Goal: Task Accomplishment & Management: Manage account settings

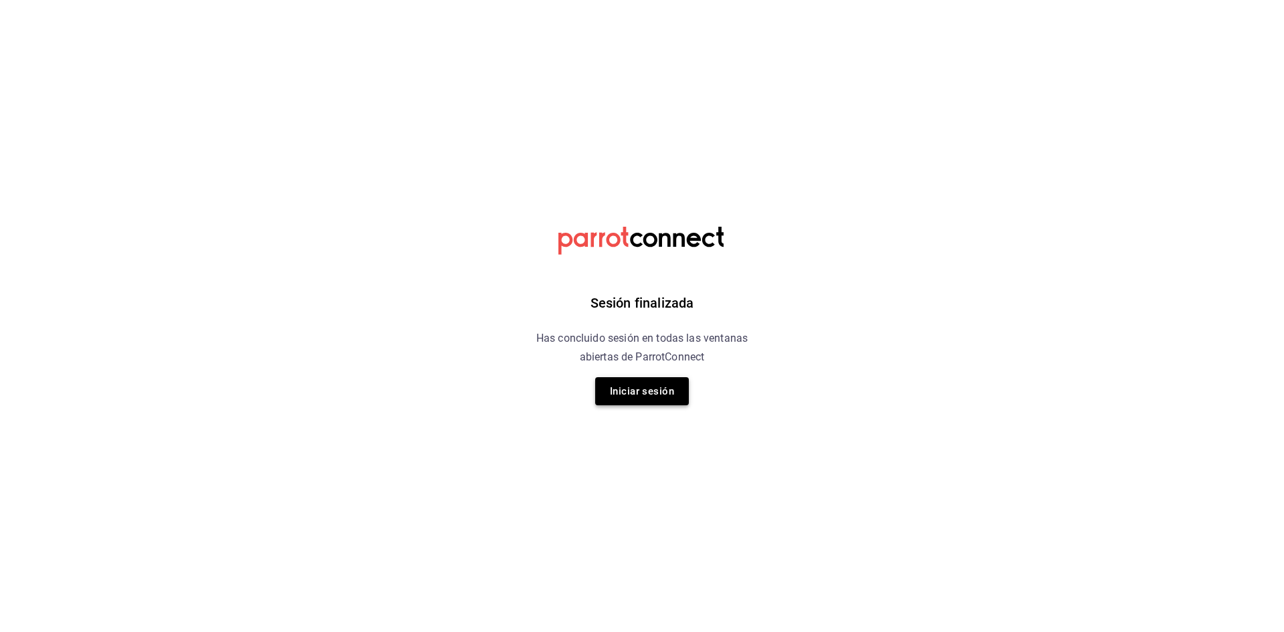
click at [644, 398] on button "Iniciar sesión" at bounding box center [642, 391] width 94 height 28
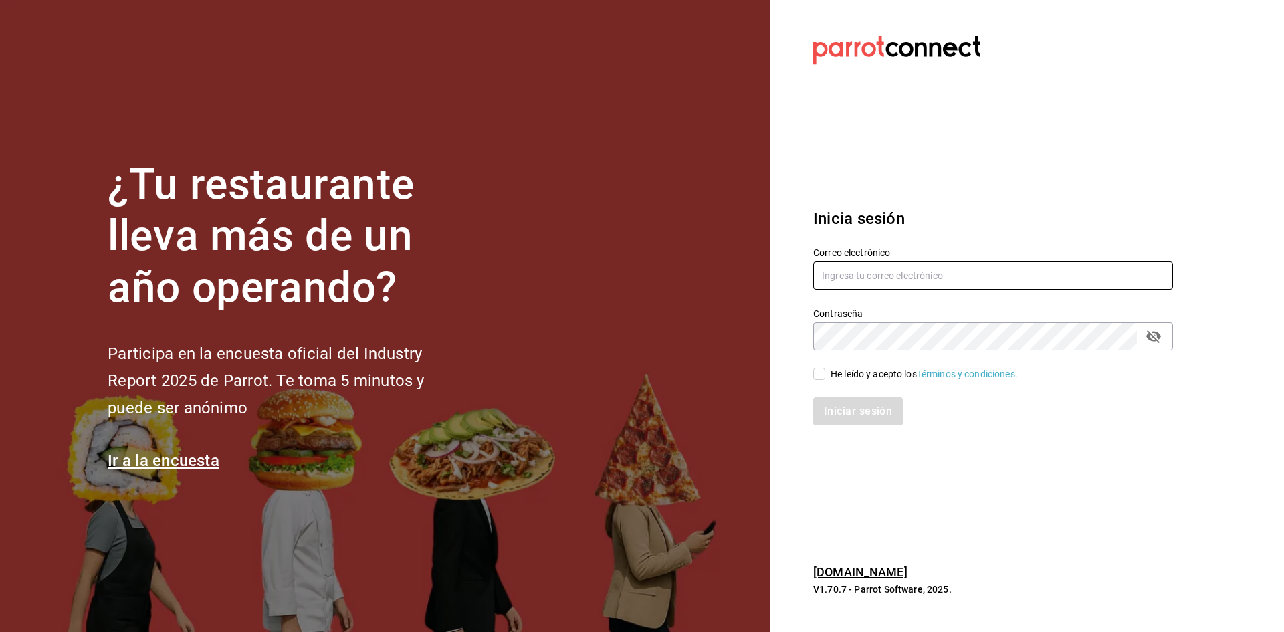
type input "alejandromuro12@hotmail.com"
click at [816, 371] on input "He leído y acepto los Términos y condiciones." at bounding box center [819, 374] width 12 height 12
checkbox input "true"
click at [860, 406] on button "Iniciar sesión" at bounding box center [858, 411] width 91 height 28
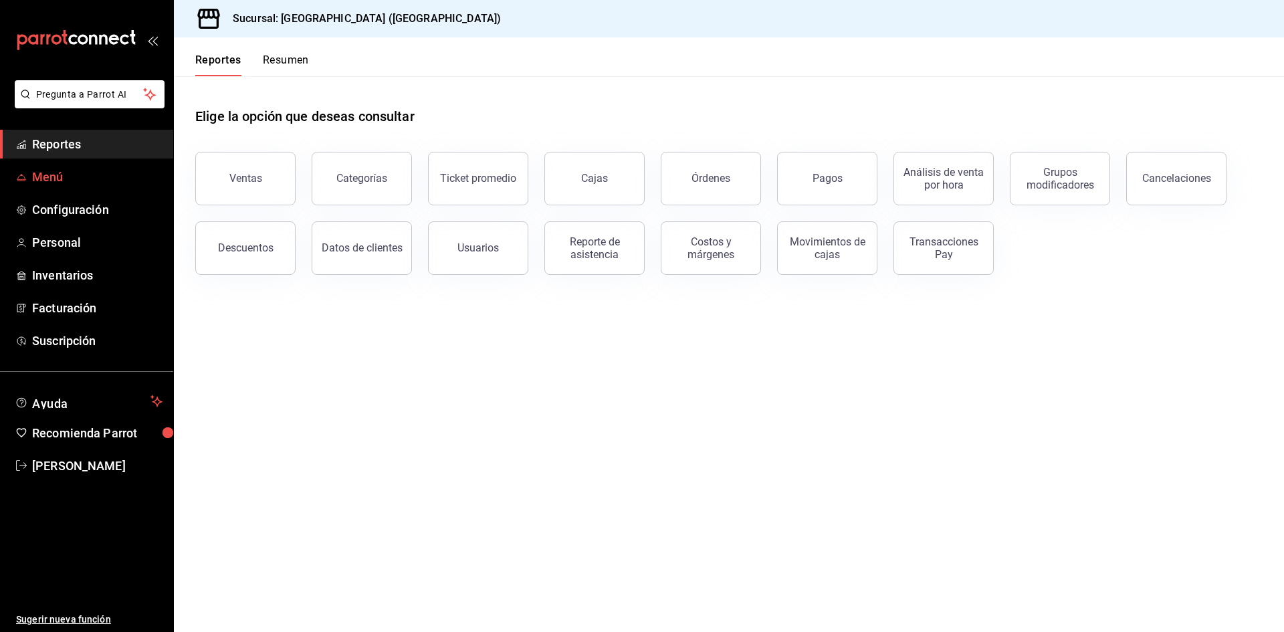
click at [39, 179] on span "Menú" at bounding box center [97, 177] width 130 height 18
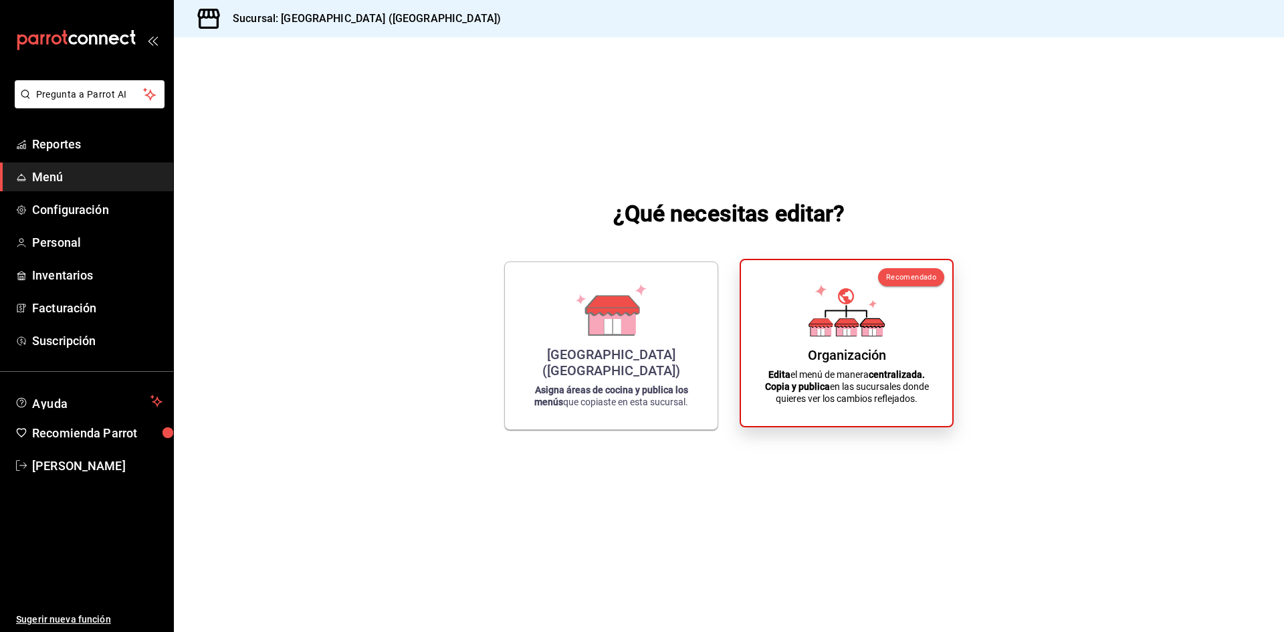
click at [864, 345] on div "Organización Edita el menú de manera centralizada. Copia y publica en las sucur…" at bounding box center [846, 343] width 179 height 144
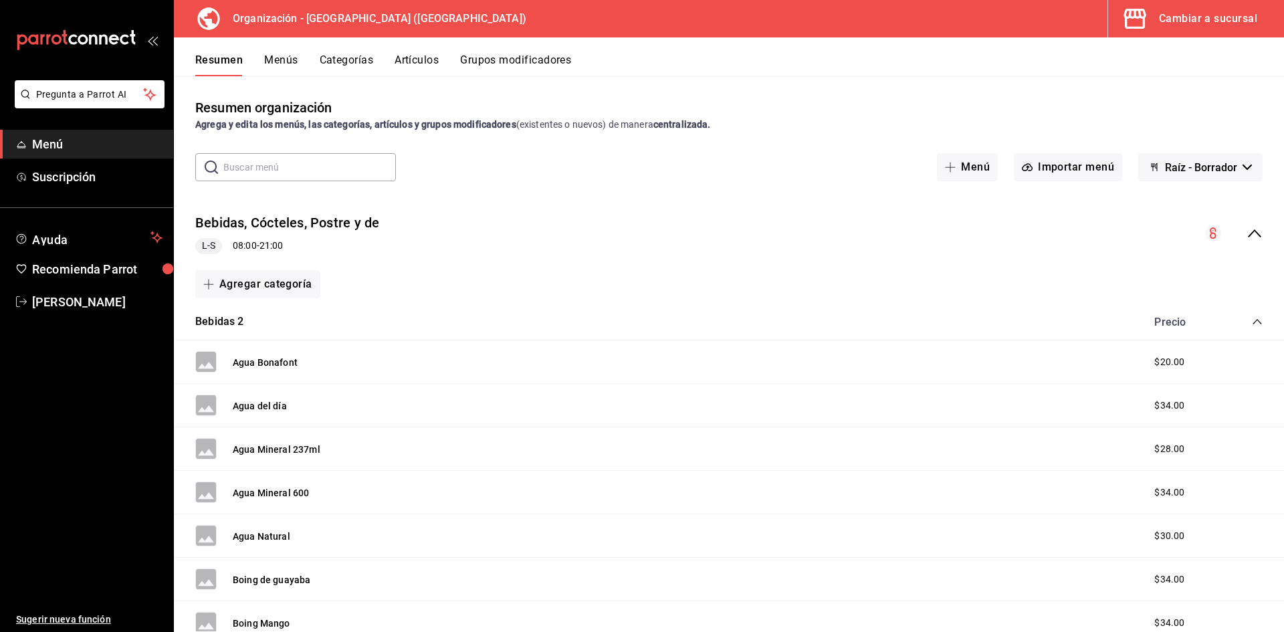
click at [416, 59] on button "Artículos" at bounding box center [416, 64] width 44 height 23
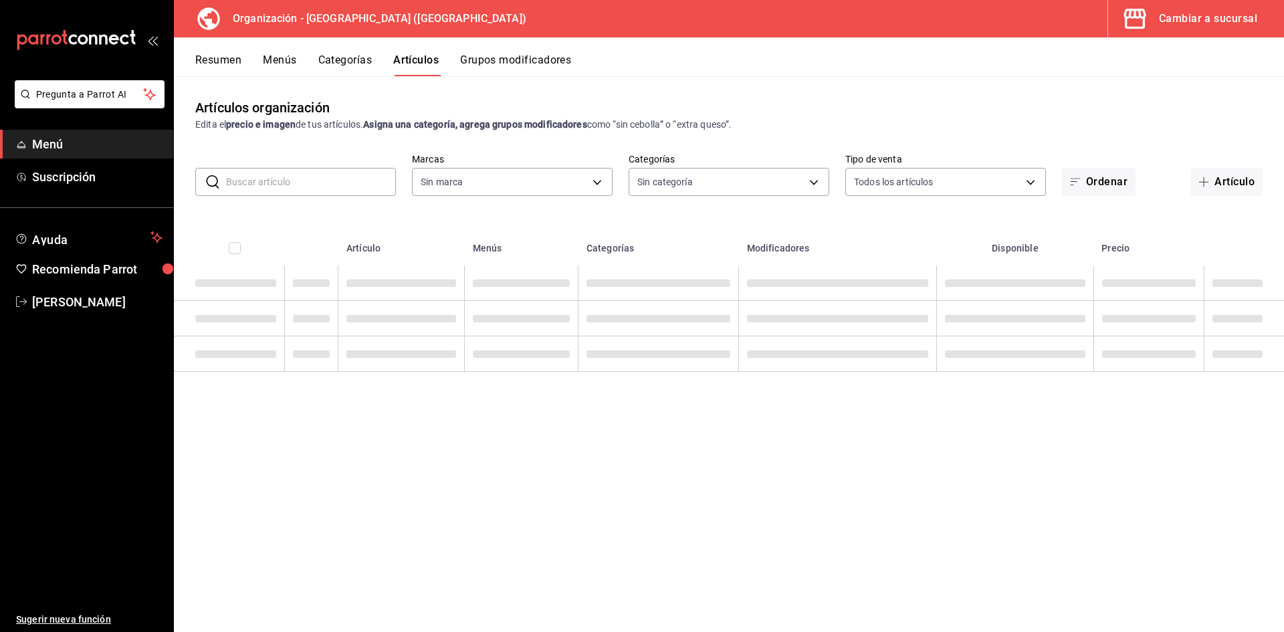
type input "fe492e78-c46b-4799-adcb-8373cd69b288"
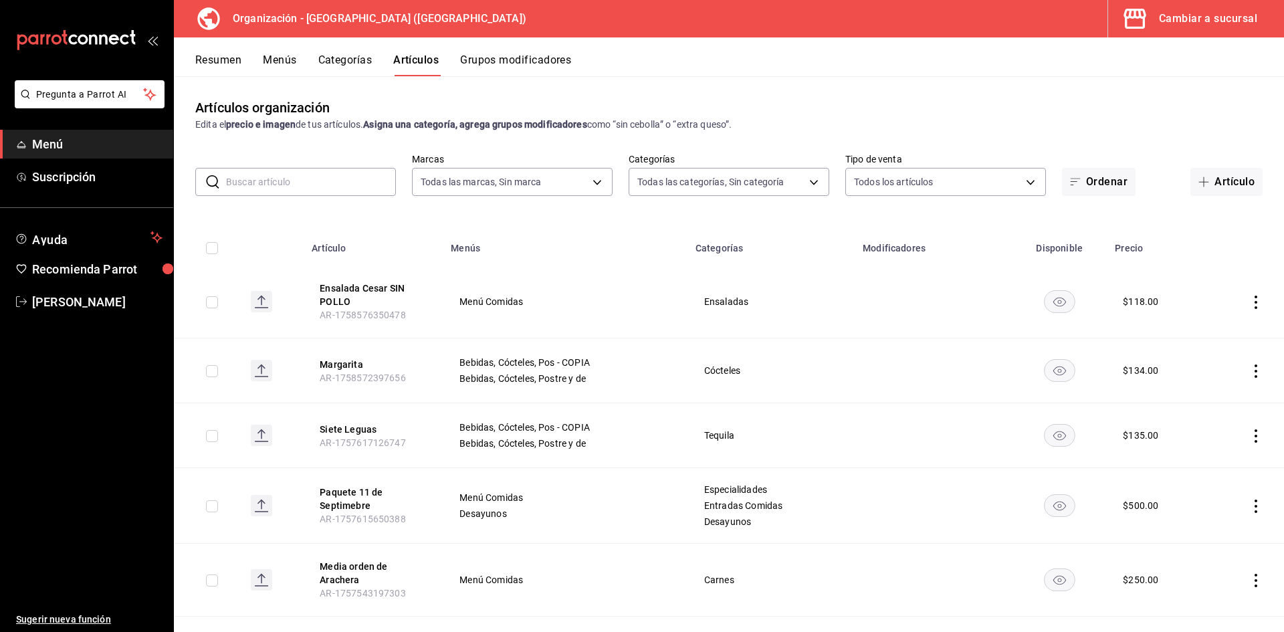
type input "a050a052-3ee4-4749-bb18-17a1bf8fb347,389dbda2-ccd0-448d-8e7f-dac5c986ad63,7be13…"
click at [1214, 186] on button "Artículo" at bounding box center [1226, 182] width 72 height 28
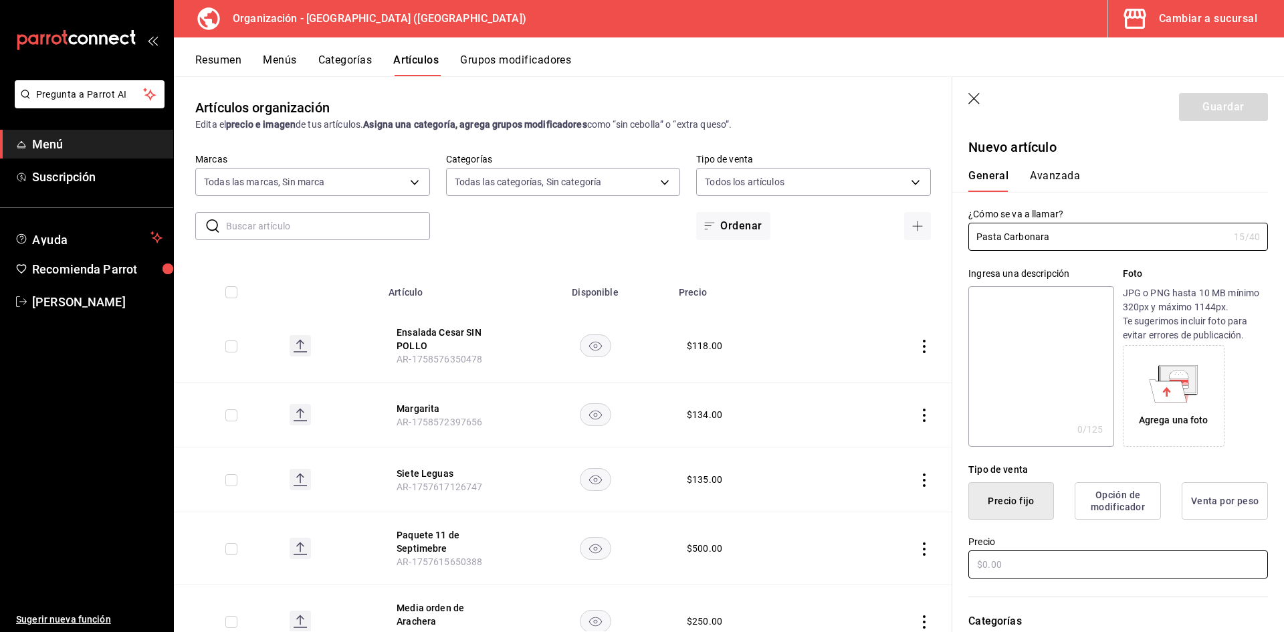
type input "Pasta Carbonara"
click at [1072, 570] on input "text" at bounding box center [1117, 564] width 299 height 28
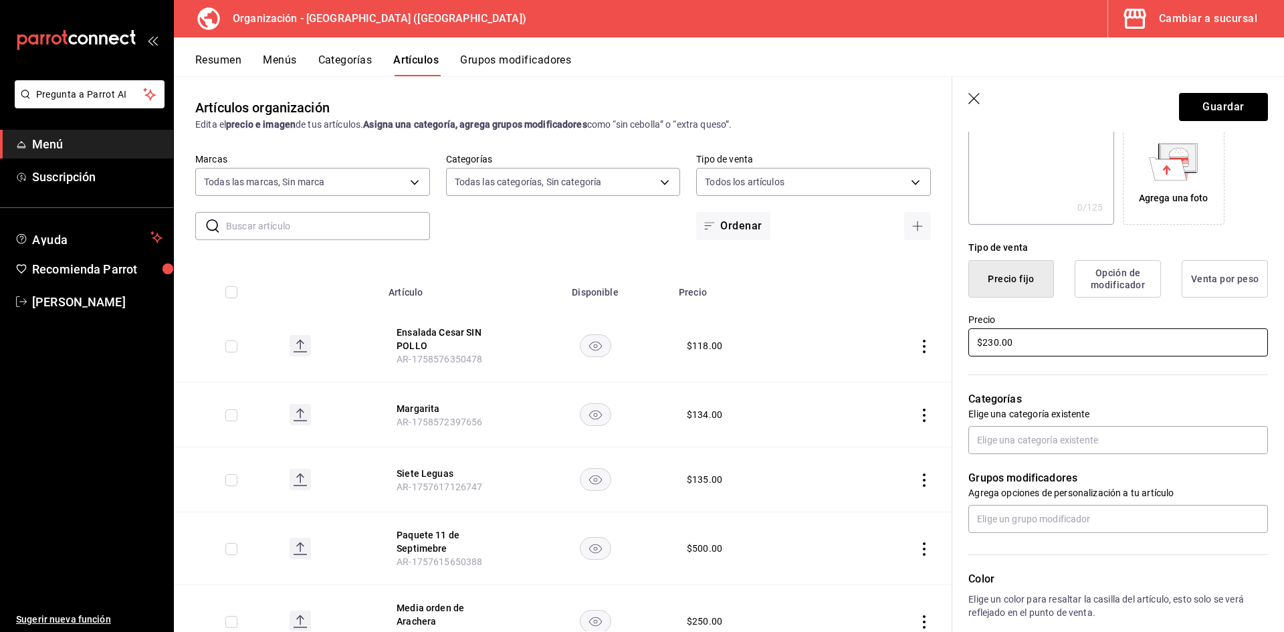
scroll to position [223, 0]
type input "$230.00"
click at [1051, 435] on input "text" at bounding box center [1117, 439] width 299 height 28
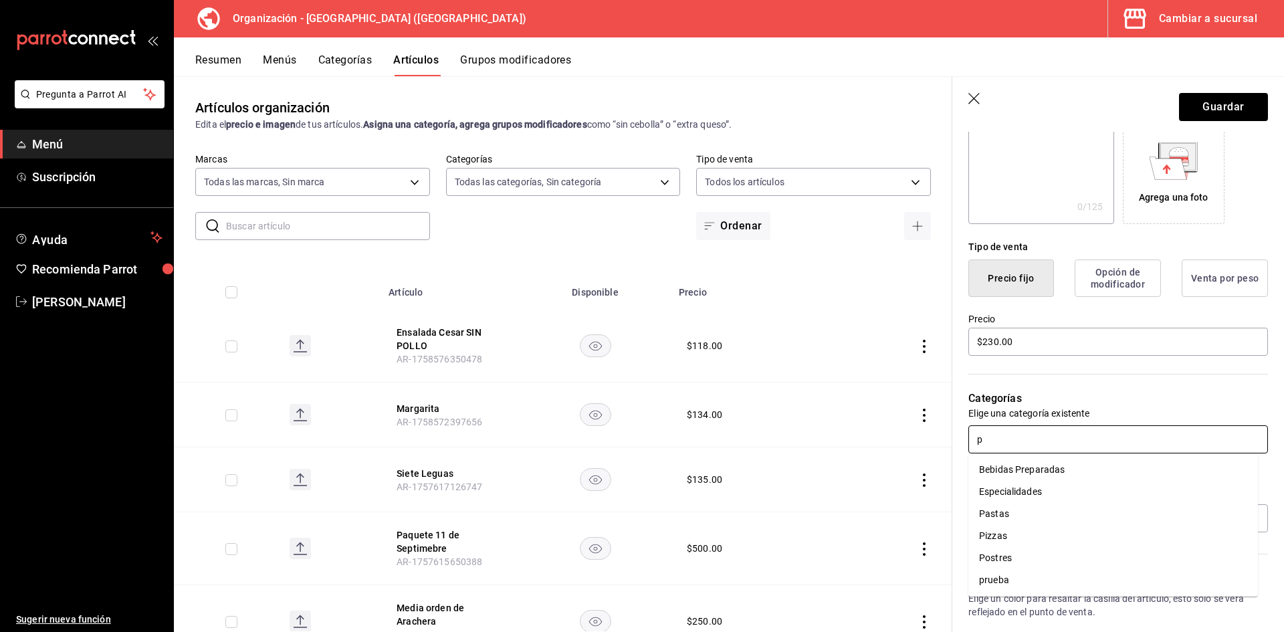
type input "pa"
click at [1014, 491] on li "Pastas" at bounding box center [1112, 492] width 289 height 22
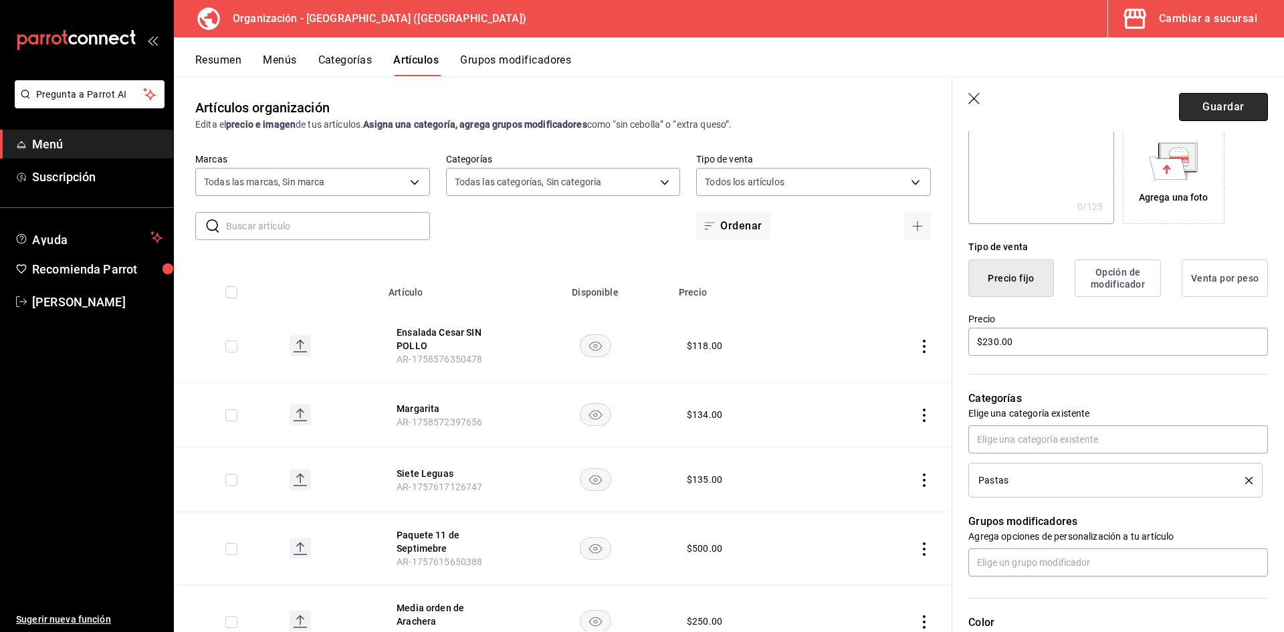
click at [1195, 112] on button "Guardar" at bounding box center [1223, 107] width 89 height 28
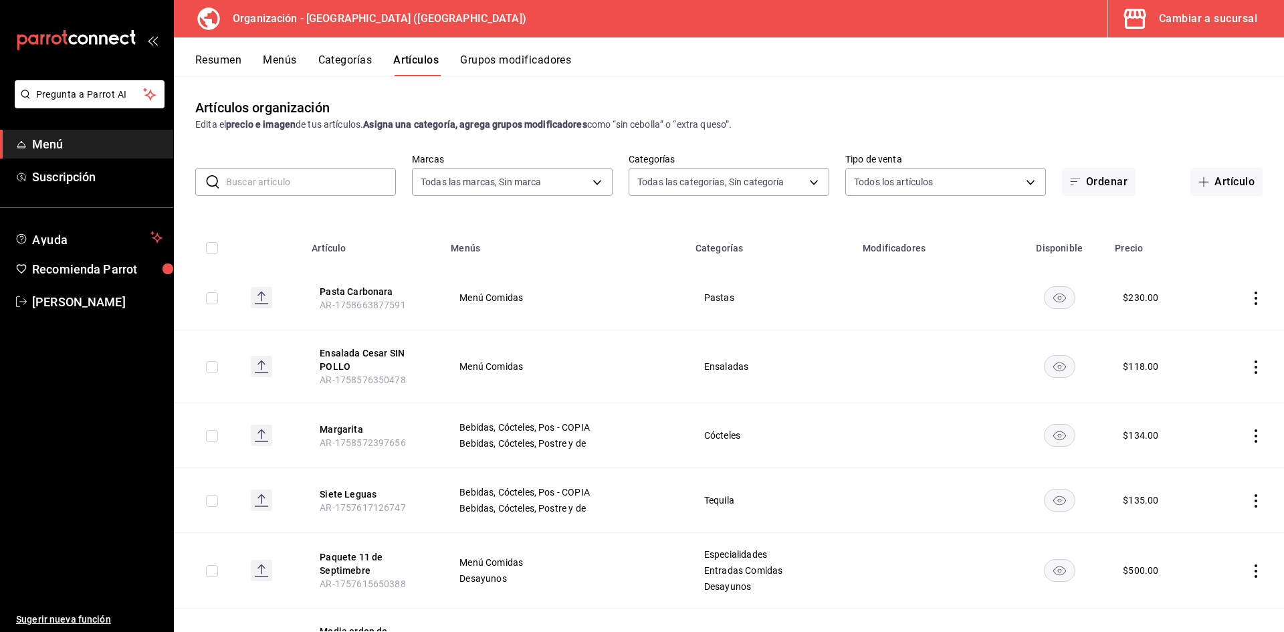
click at [328, 184] on input "text" at bounding box center [311, 181] width 170 height 27
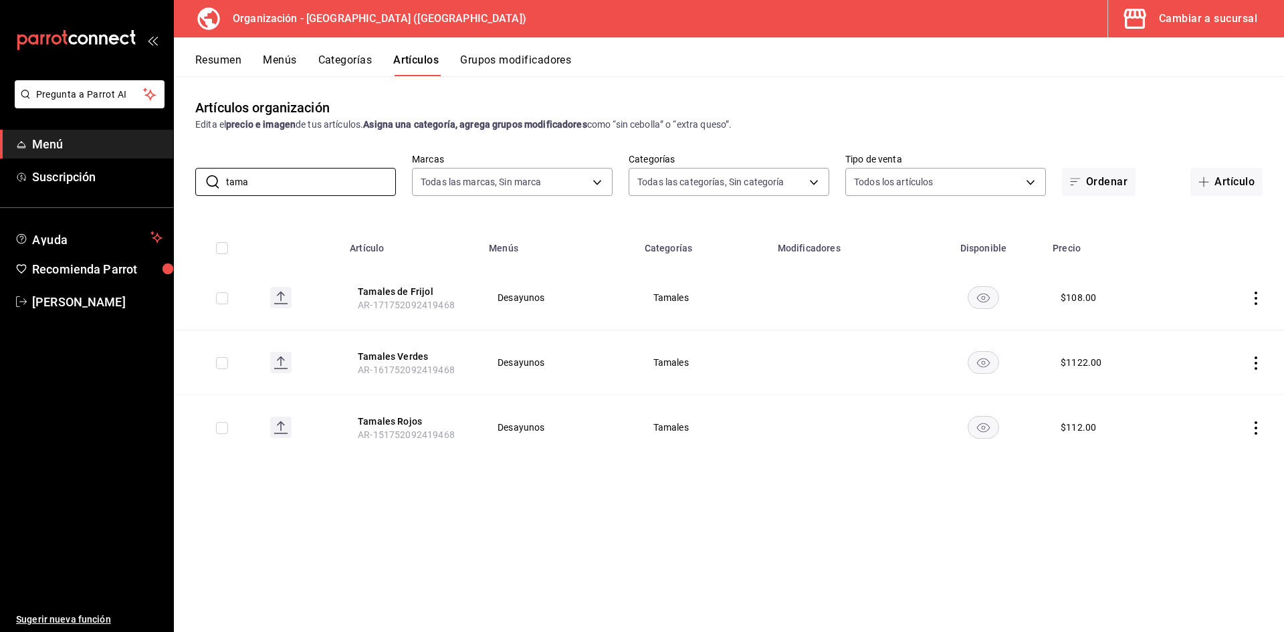
type input "tama"
click at [1251, 362] on icon "actions" at bounding box center [1255, 362] width 13 height 13
click at [1201, 400] on li "Editar" at bounding box center [1203, 393] width 80 height 27
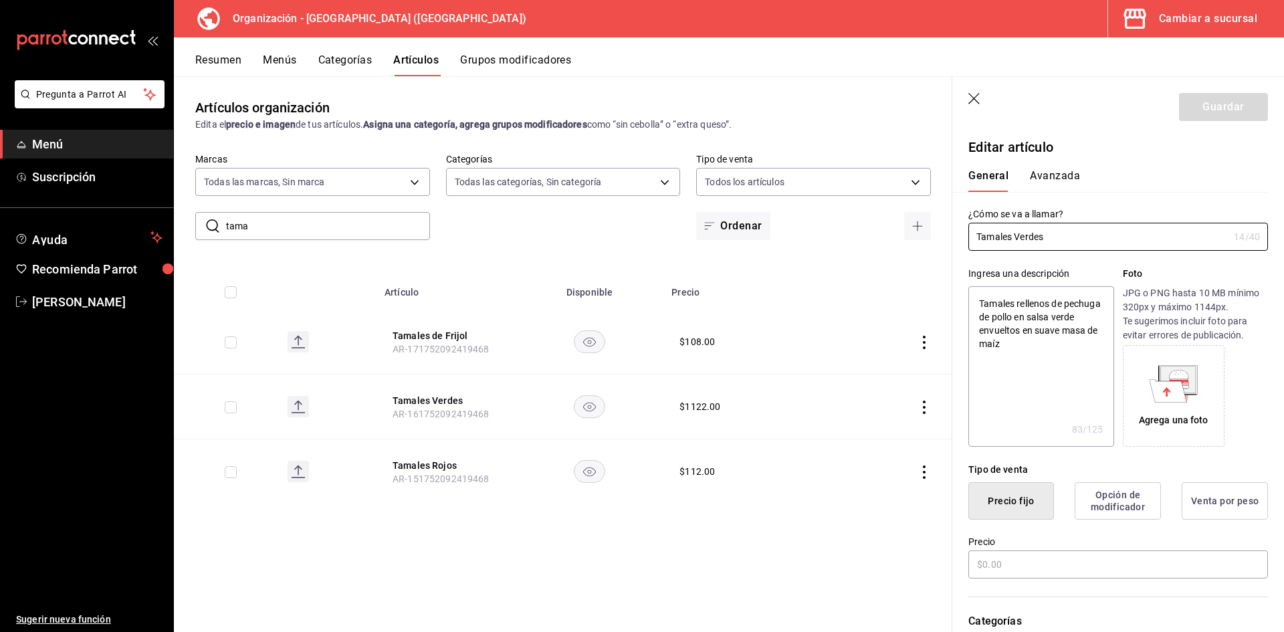
type textarea "x"
type input "$1122.00"
click at [995, 562] on input "$1122.00" at bounding box center [1117, 564] width 299 height 28
type textarea "x"
type input "$112.00"
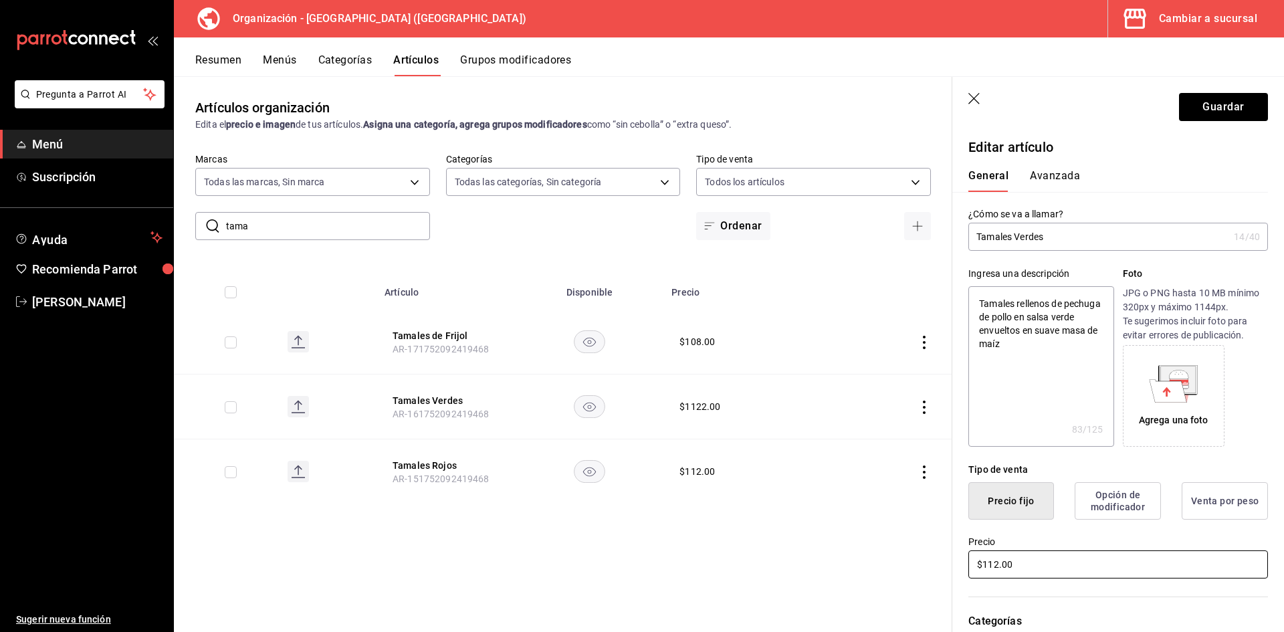
type textarea "x"
type input "$112.00"
click at [1253, 106] on button "Guardar" at bounding box center [1223, 107] width 89 height 28
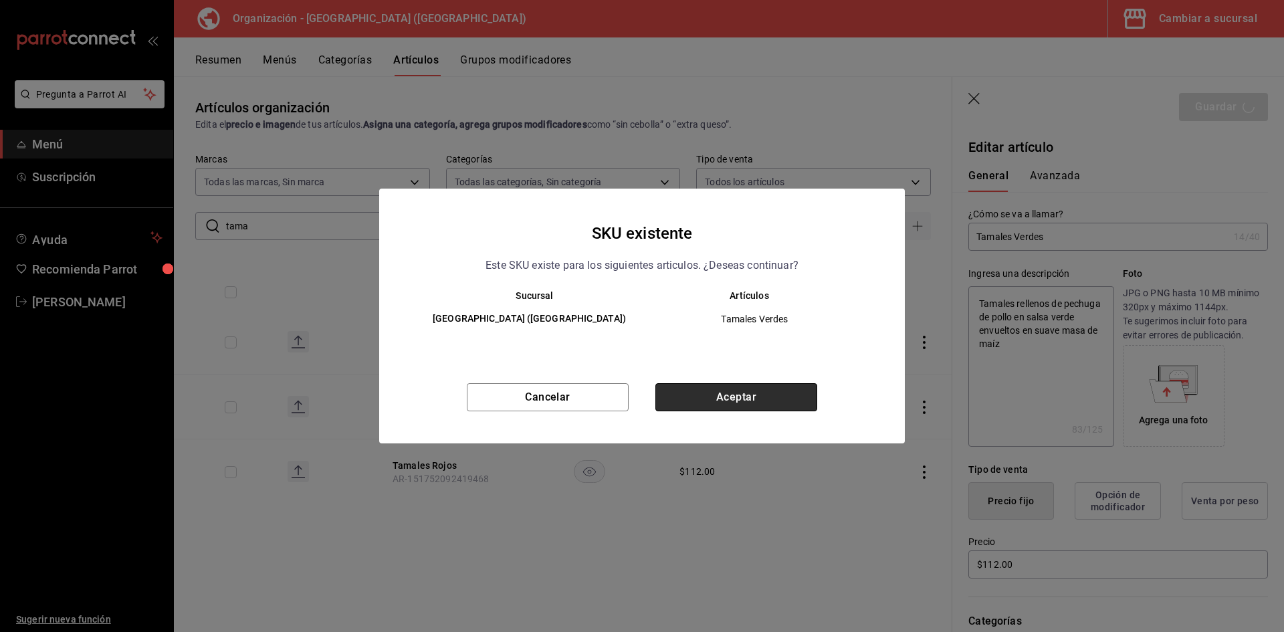
click at [714, 400] on button "Aceptar" at bounding box center [736, 397] width 162 height 28
type textarea "x"
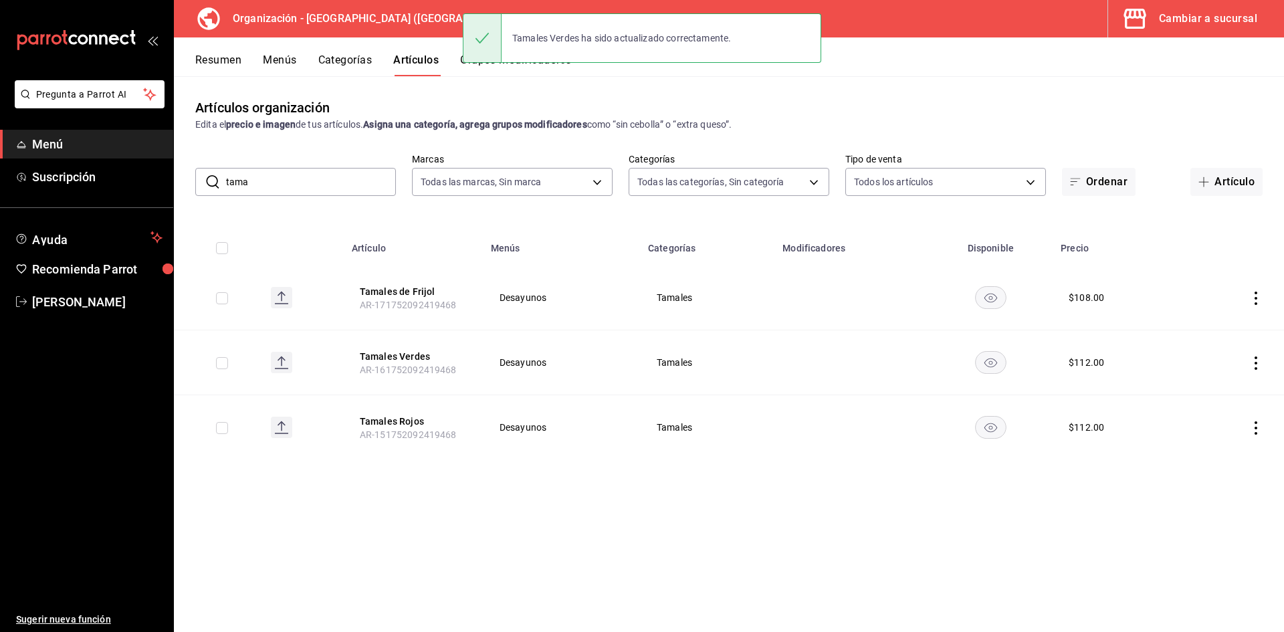
click at [352, 55] on button "Categorías" at bounding box center [345, 64] width 54 height 23
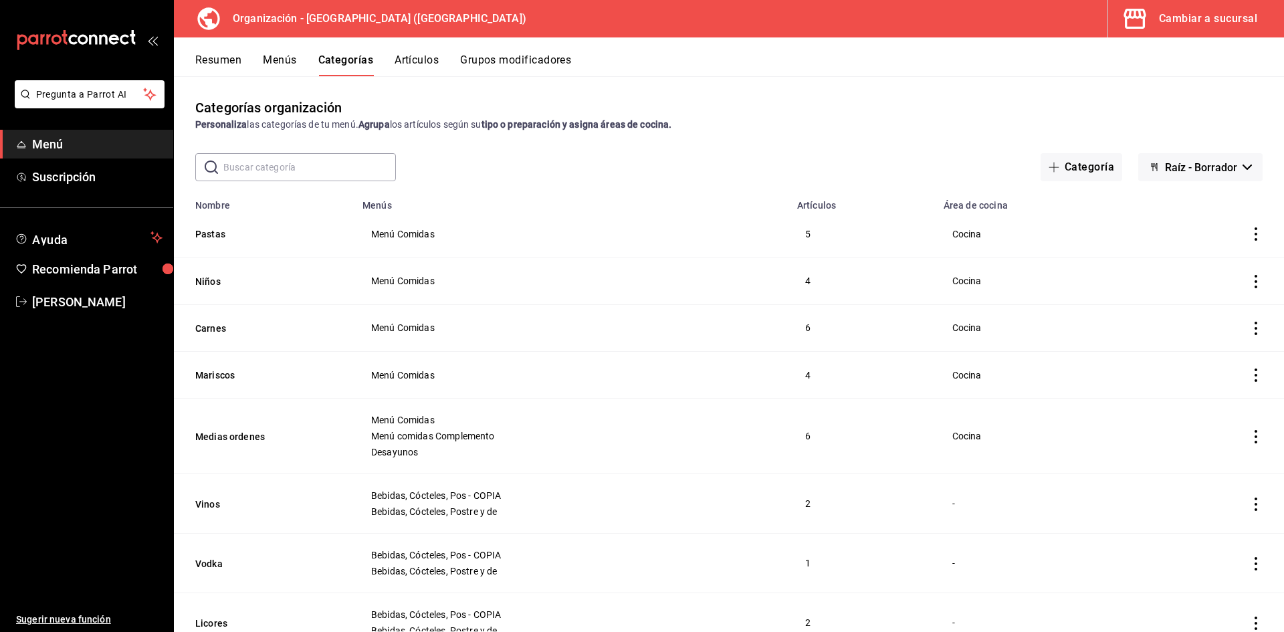
click at [282, 64] on button "Menús" at bounding box center [279, 64] width 33 height 23
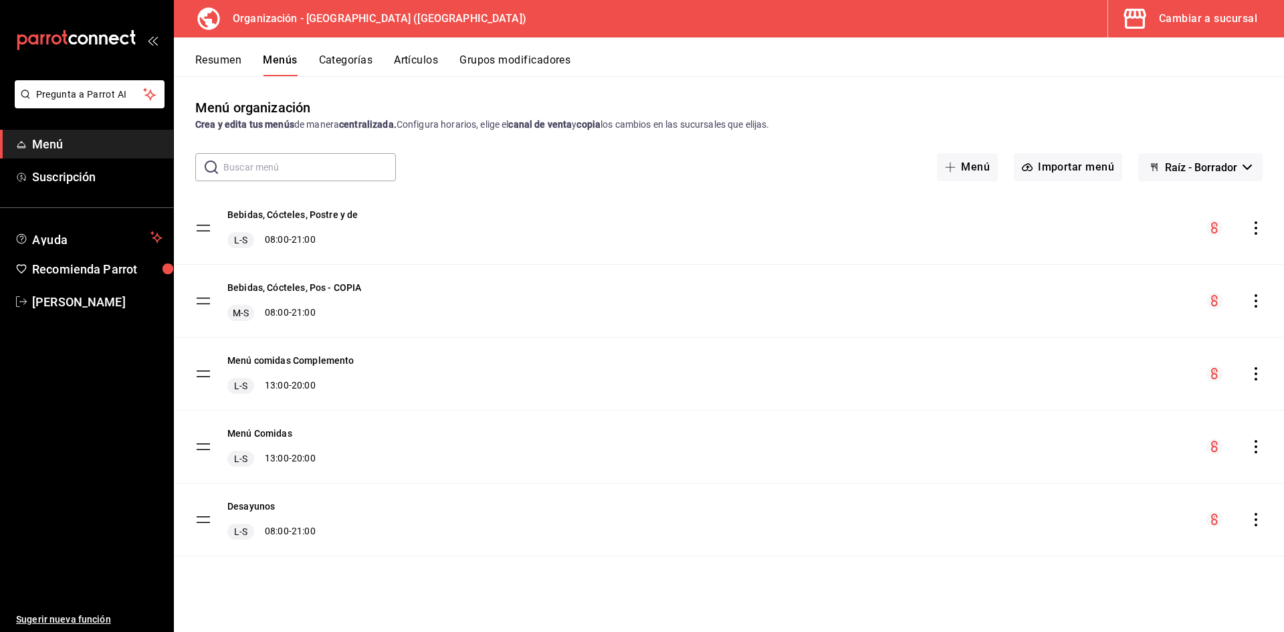
click at [1255, 447] on icon "actions" at bounding box center [1255, 446] width 3 height 13
click at [1134, 521] on span "Copiar en otra sucursal" at bounding box center [1149, 514] width 163 height 14
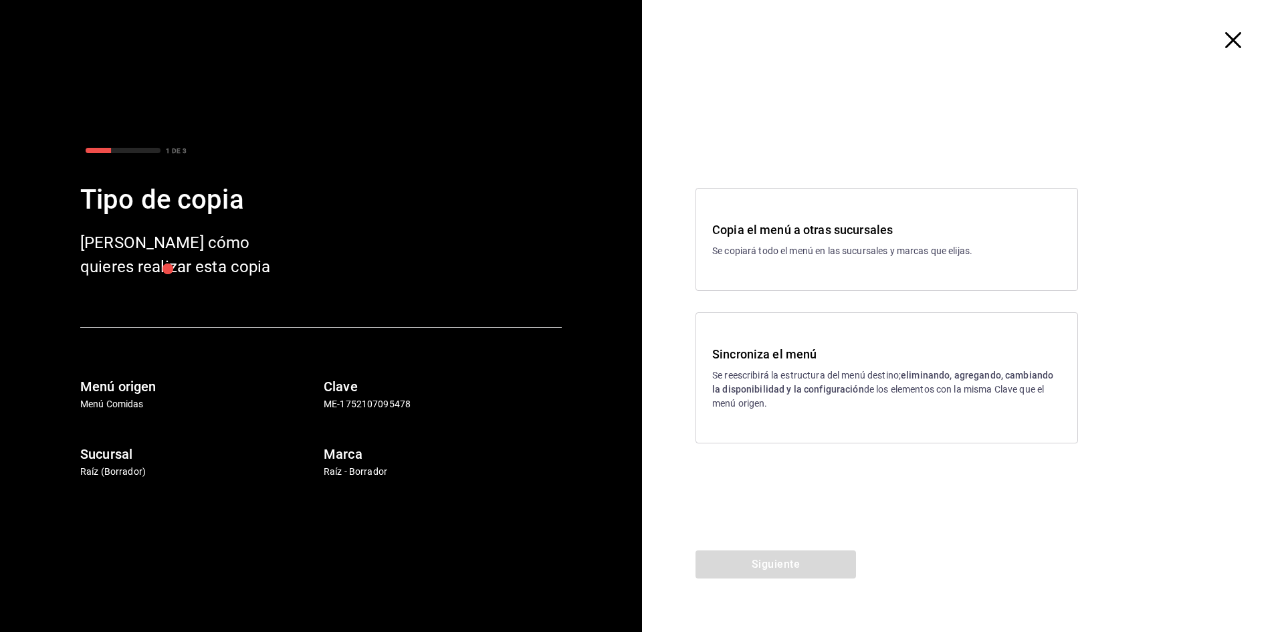
click at [755, 390] on strong "eliminando, agregando, cambiando la disponibilidad y la configuración" at bounding box center [882, 382] width 341 height 25
click at [774, 572] on button "Siguiente" at bounding box center [775, 564] width 160 height 28
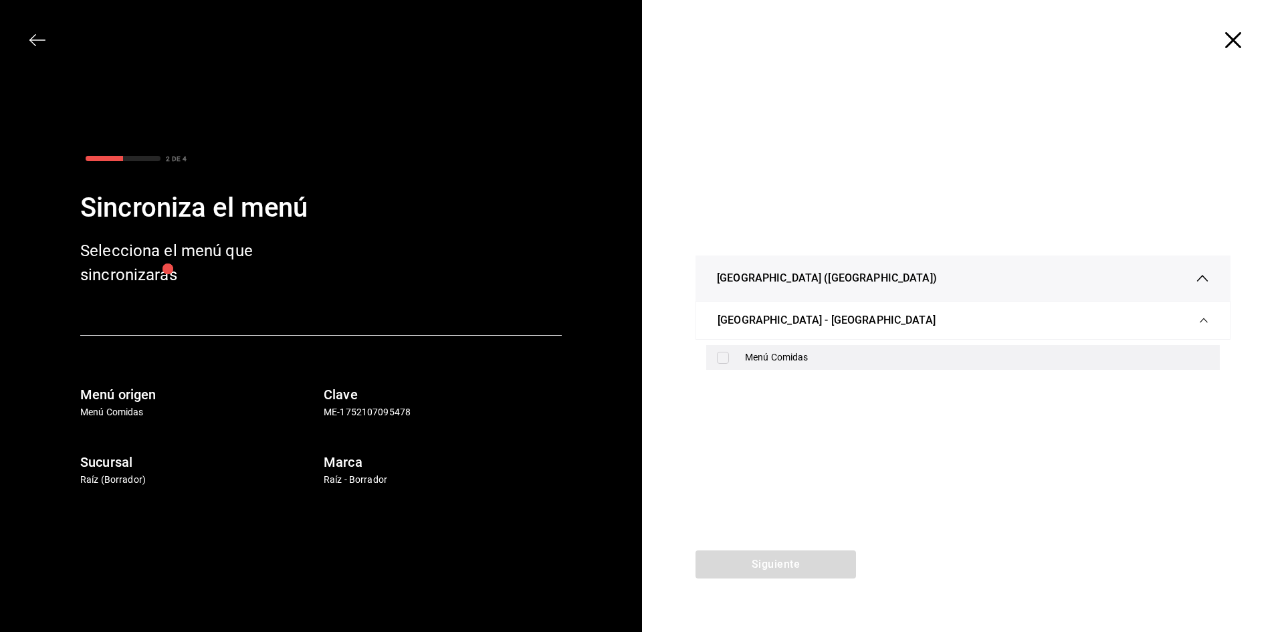
click at [785, 357] on div "Menú Comidas" at bounding box center [977, 357] width 464 height 14
checkbox input "true"
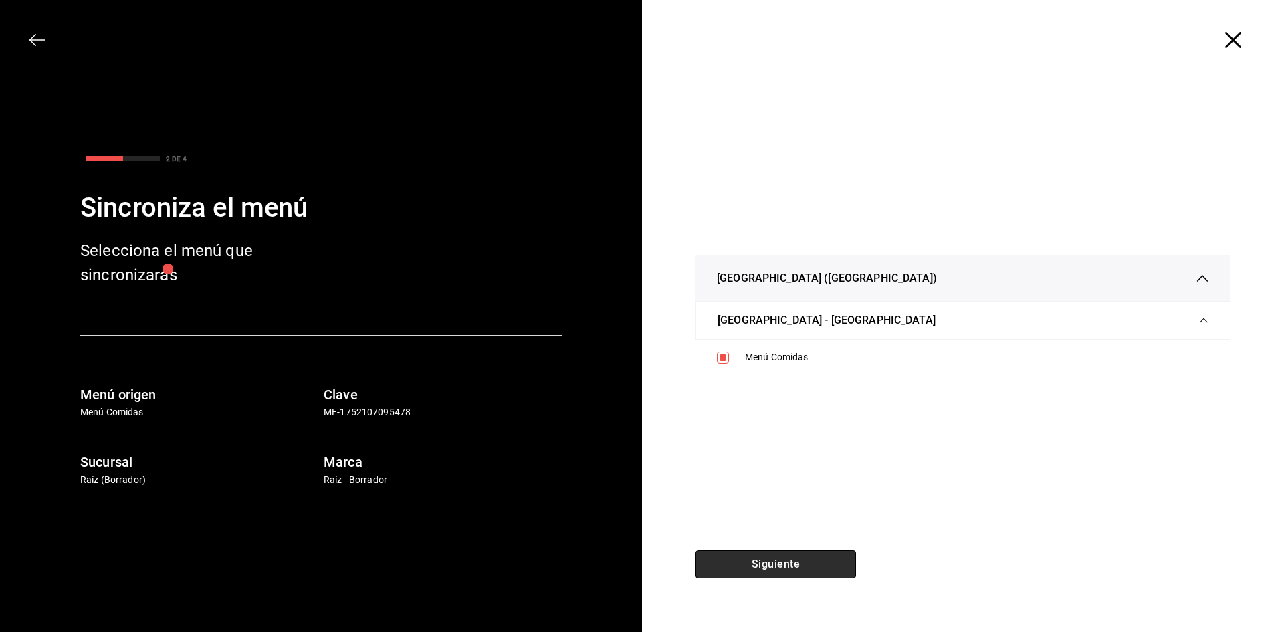
click at [759, 576] on button "Siguiente" at bounding box center [775, 564] width 160 height 28
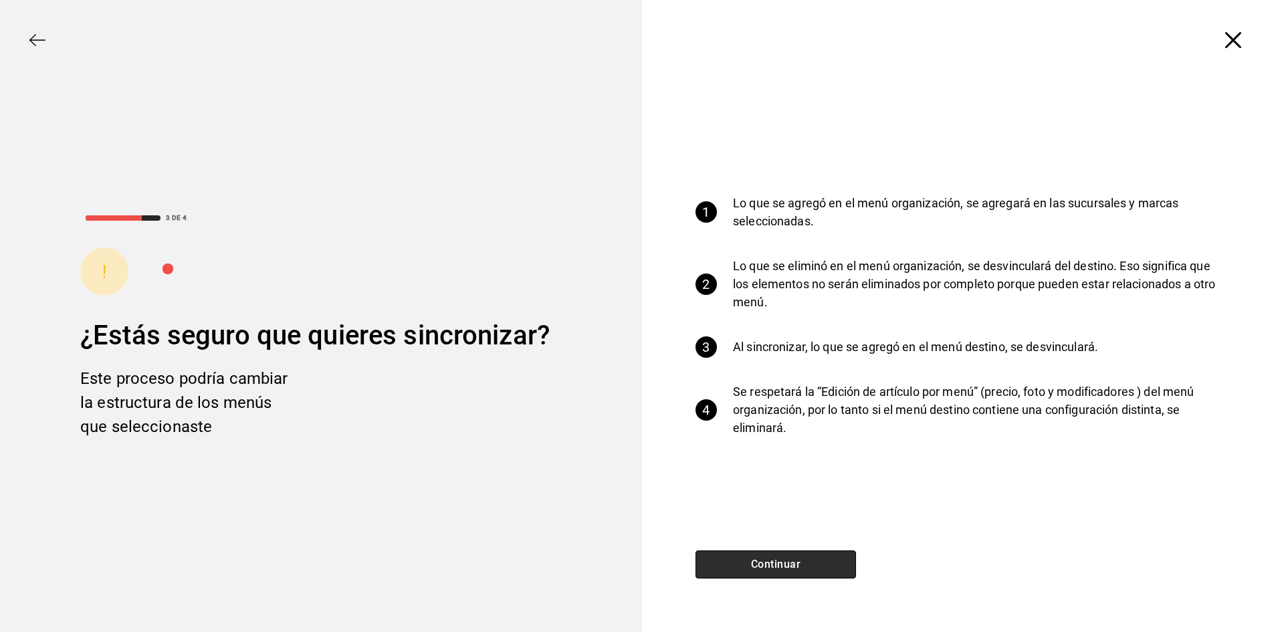
click at [759, 576] on button "Continuar" at bounding box center [775, 564] width 160 height 28
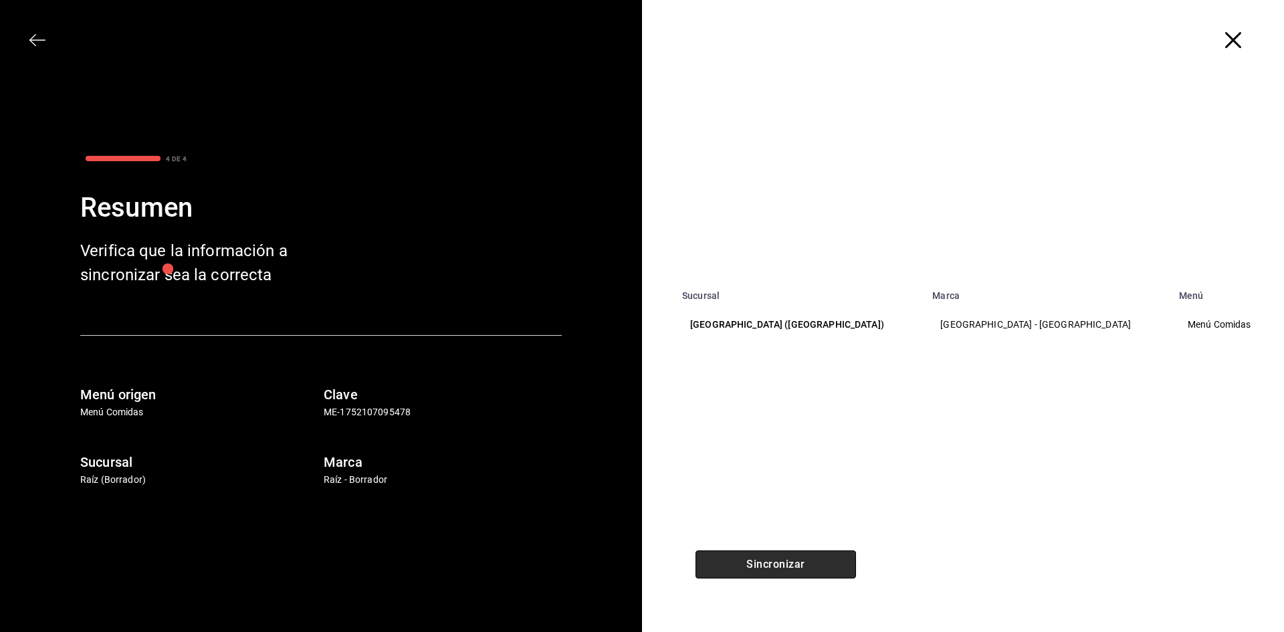
click at [759, 568] on button "Sincronizar" at bounding box center [775, 564] width 160 height 28
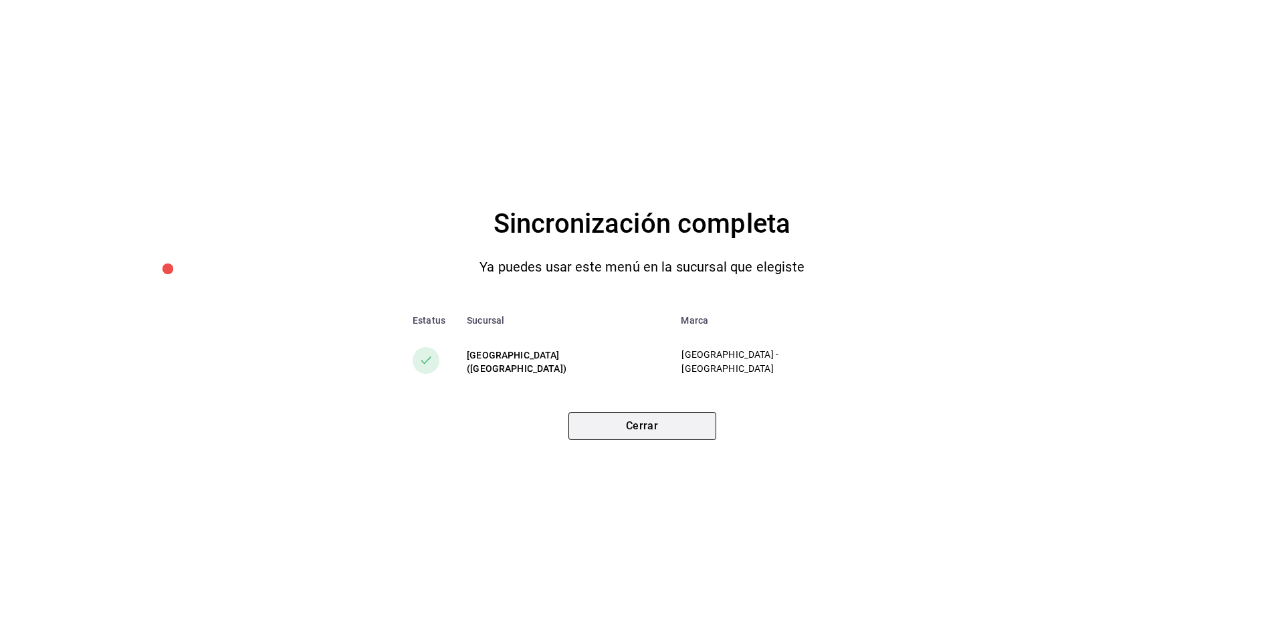
click at [672, 416] on button "Cerrar" at bounding box center [642, 426] width 148 height 28
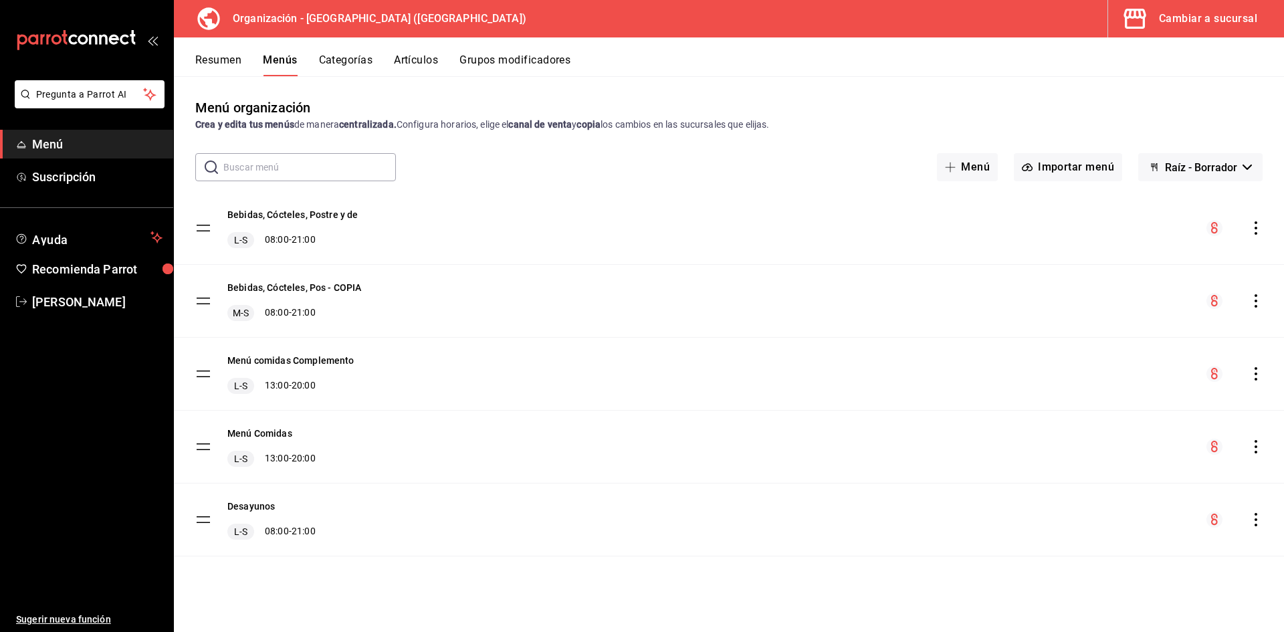
click at [1255, 518] on icon "actions" at bounding box center [1255, 519] width 13 height 13
click at [1090, 513] on span "Copiar en otra sucursal" at bounding box center [1149, 514] width 163 height 14
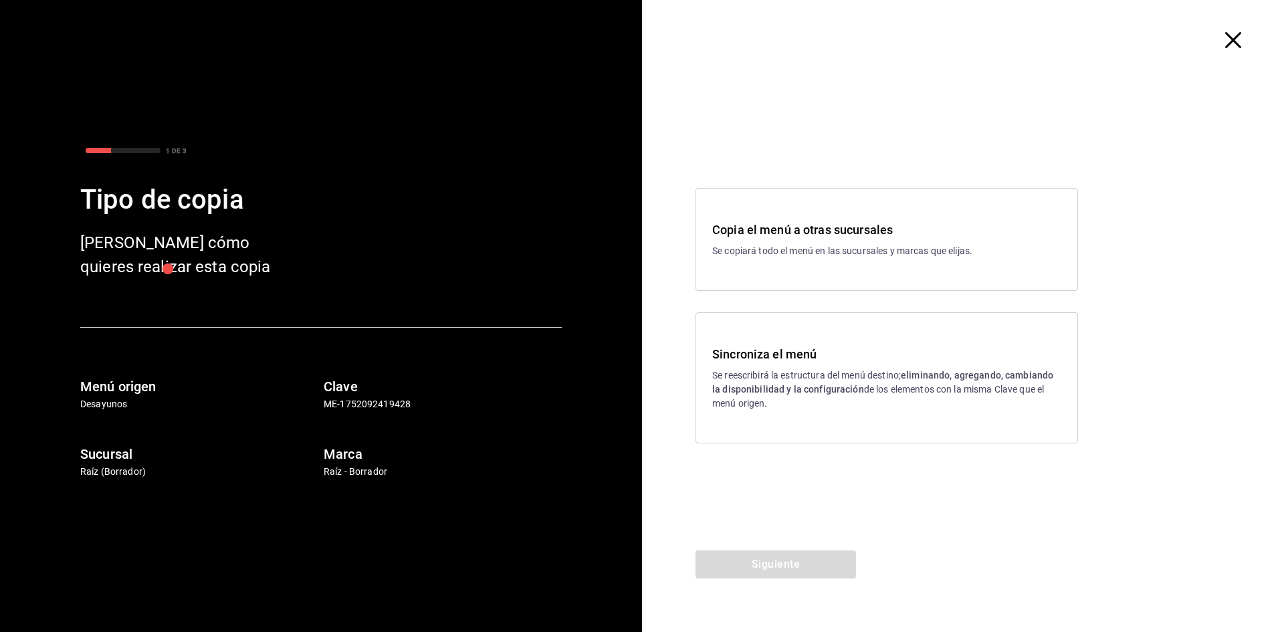
click at [798, 393] on strong "eliminando, agregando, cambiando la disponibilidad y la configuración" at bounding box center [882, 382] width 341 height 25
click at [772, 570] on button "Siguiente" at bounding box center [775, 564] width 160 height 28
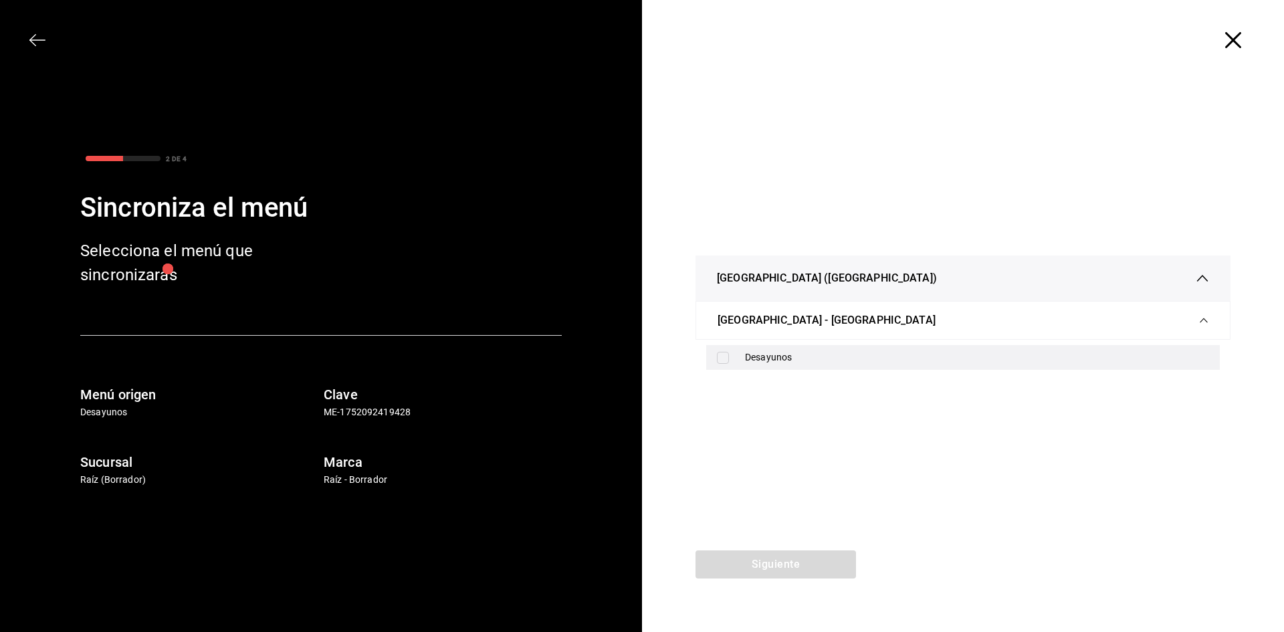
click at [771, 359] on div "Desayunos" at bounding box center [977, 357] width 464 height 14
checkbox input "true"
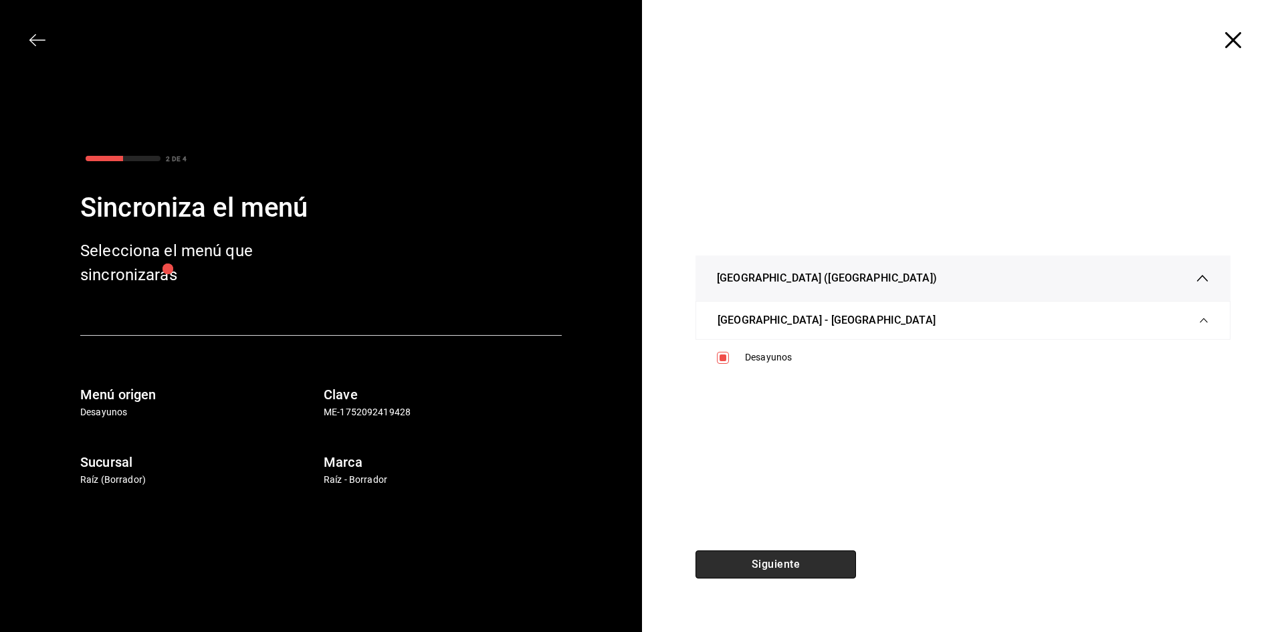
click at [773, 562] on button "Siguiente" at bounding box center [775, 564] width 160 height 28
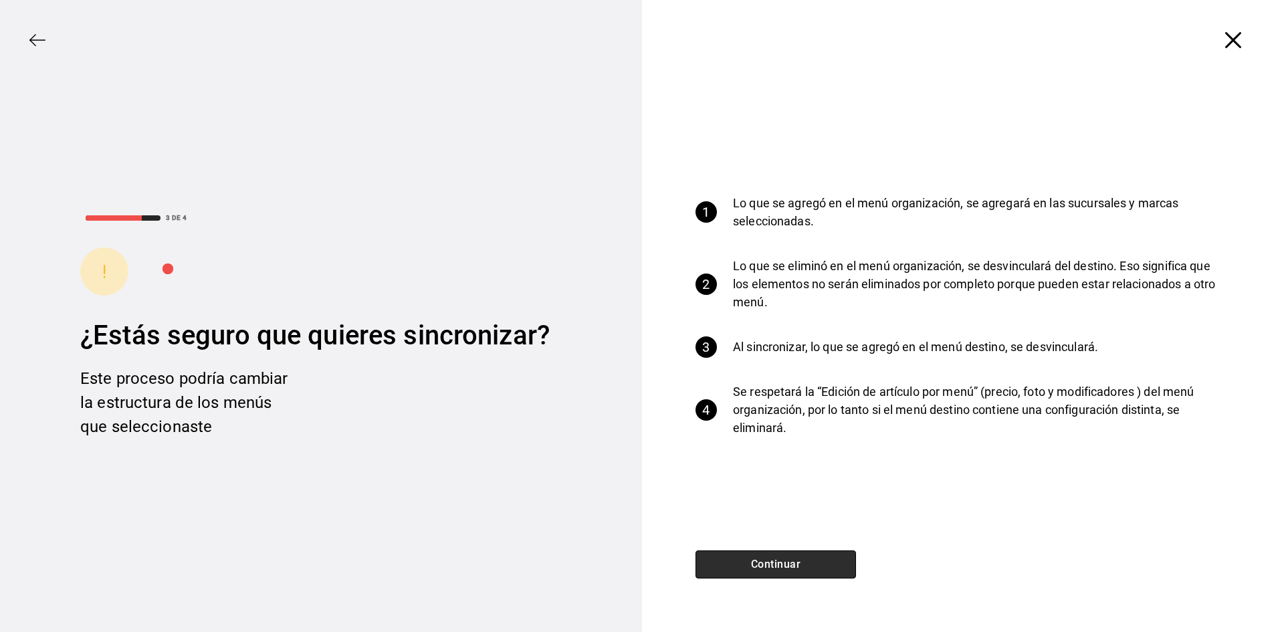
click at [794, 561] on button "Continuar" at bounding box center [775, 564] width 160 height 28
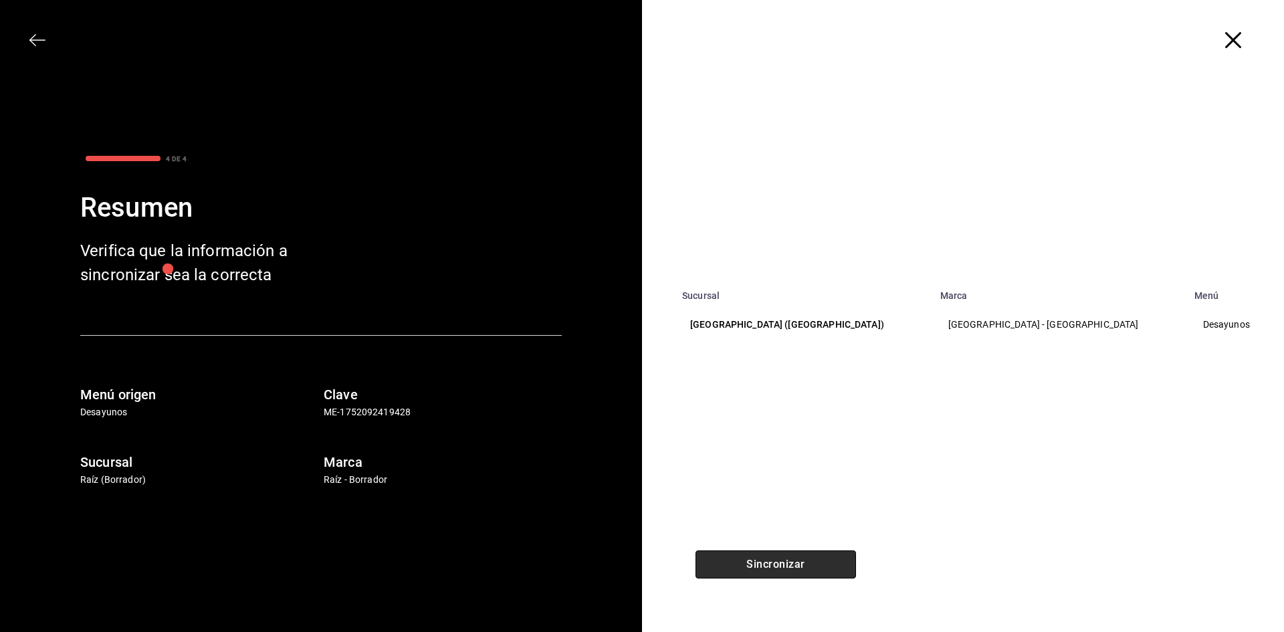
click at [794, 561] on button "Sincronizar" at bounding box center [775, 564] width 160 height 28
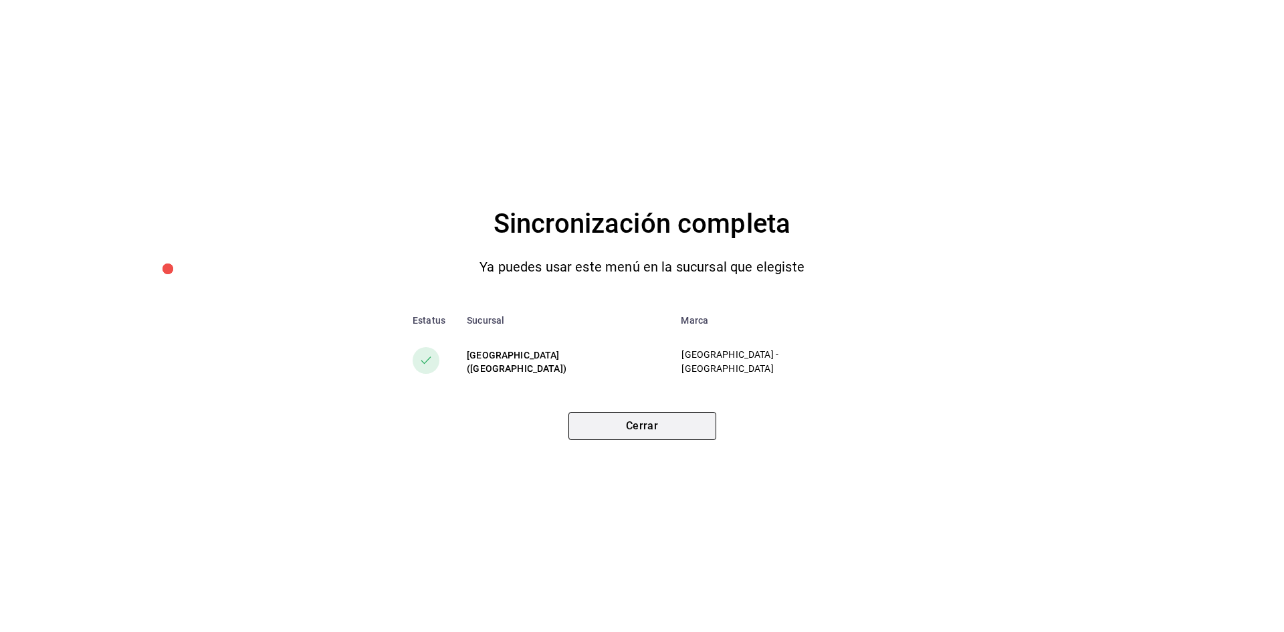
click at [607, 436] on button "Cerrar" at bounding box center [642, 426] width 148 height 28
